Goal: Navigation & Orientation: Find specific page/section

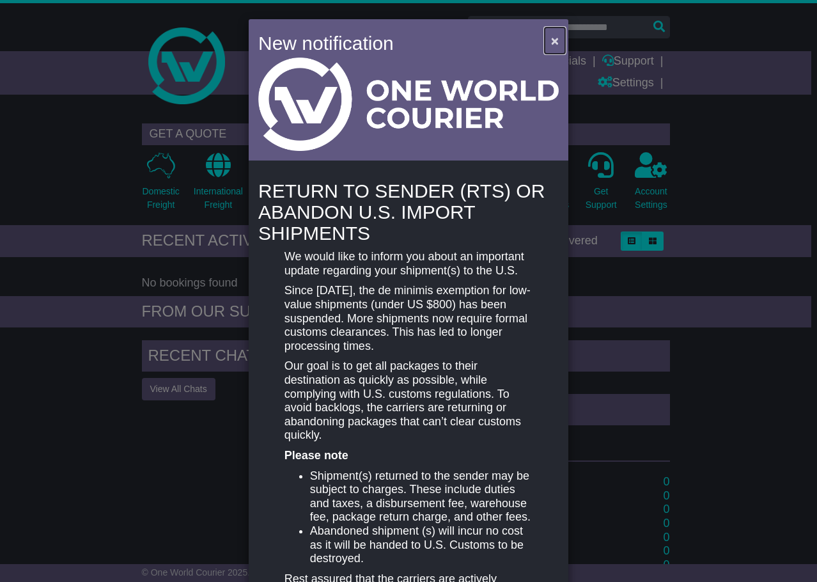
click at [555, 40] on span "×" at bounding box center [555, 40] width 8 height 15
click at [551, 43] on span "×" at bounding box center [555, 40] width 8 height 15
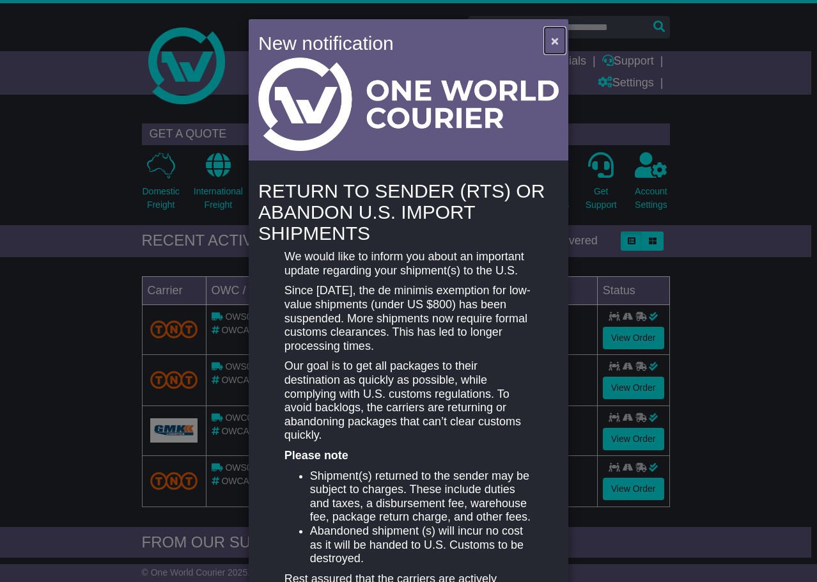
click at [551, 40] on span "×" at bounding box center [555, 40] width 8 height 15
